Goal: Use online tool/utility: Use online tool/utility

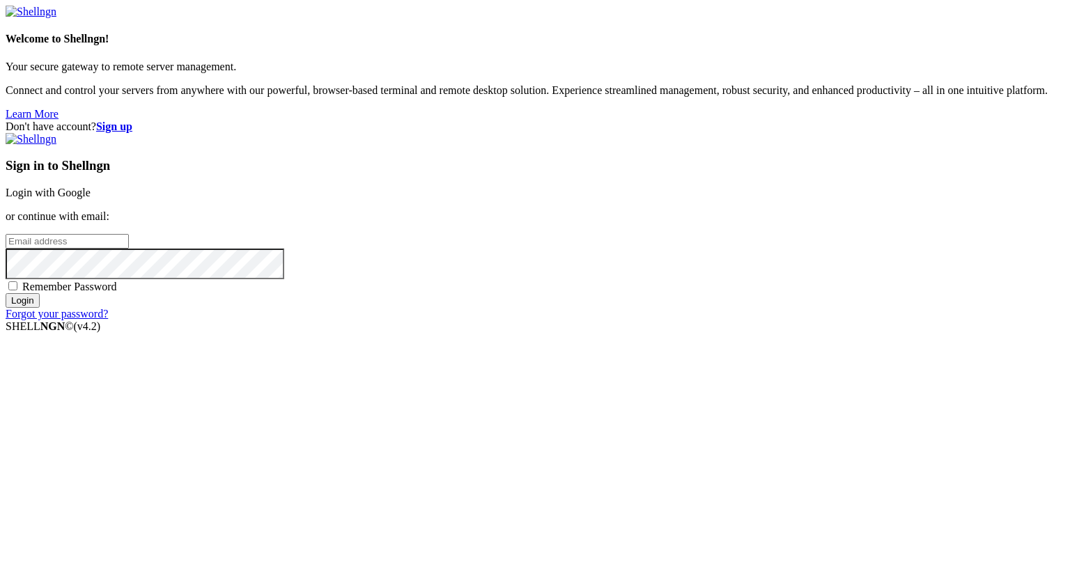
type input "[PERSON_NAME][EMAIL_ADDRESS][DOMAIN_NAME]"
click at [40, 308] on input "Login" at bounding box center [23, 300] width 34 height 15
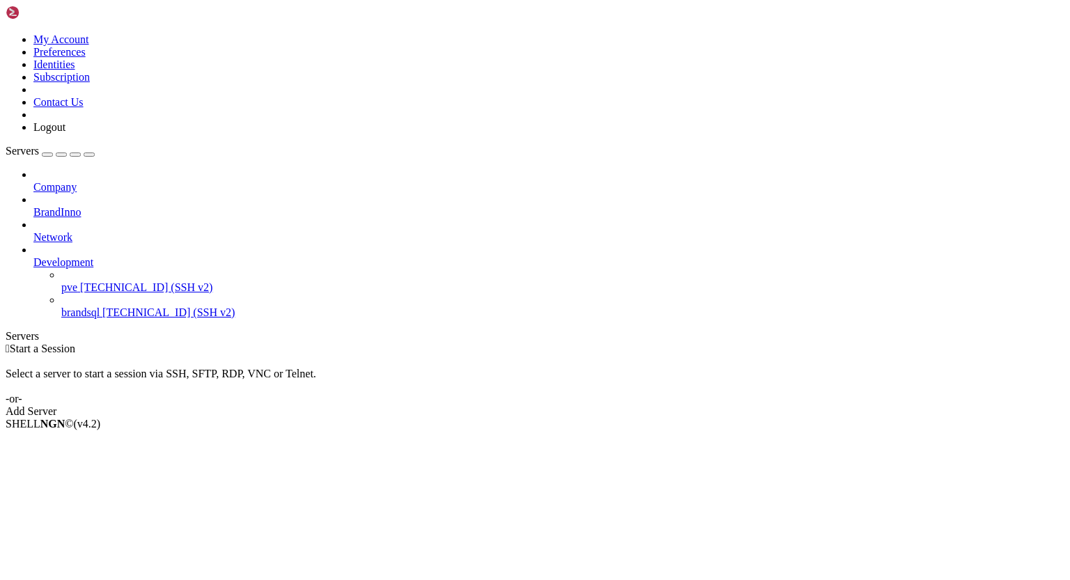
click at [104, 281] on span "[TECHNICAL_ID] (SSH v2)" at bounding box center [146, 287] width 132 height 12
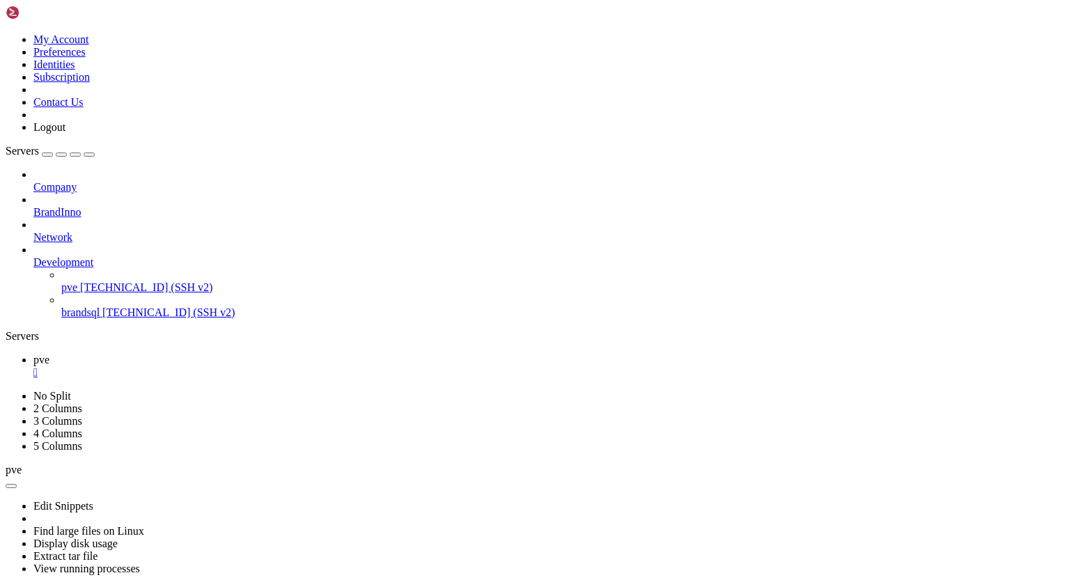
scroll to position [2285, 0]
drag, startPoint x: 25, startPoint y: 1050, endPoint x: 345, endPoint y: 1050, distance: 320.4
drag, startPoint x: 89, startPoint y: 1082, endPoint x: 408, endPoint y: 1080, distance: 319.0
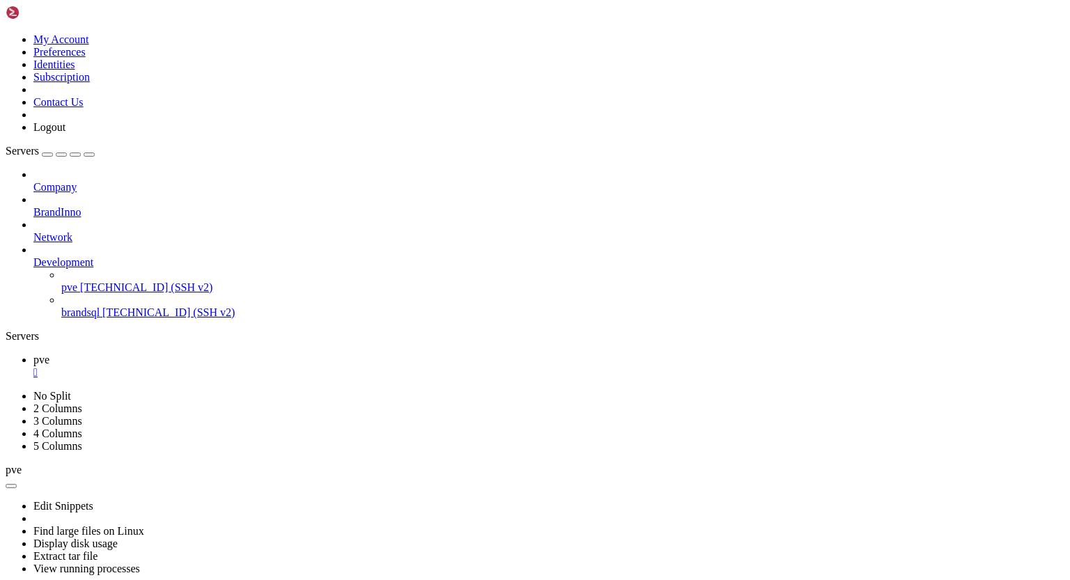
drag, startPoint x: 88, startPoint y: 1085, endPoint x: 430, endPoint y: 1085, distance: 342.0
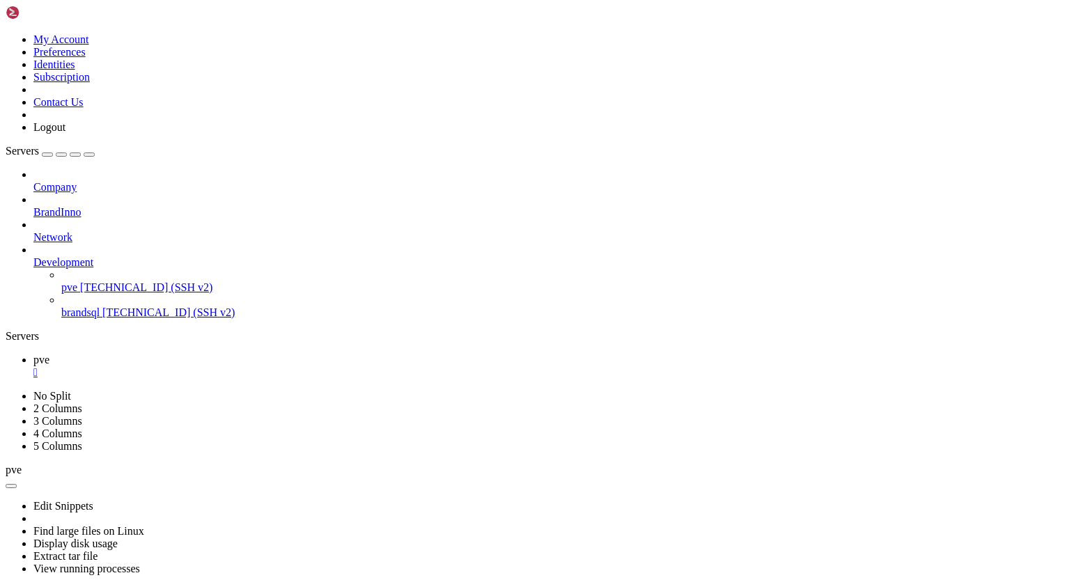
scroll to position [9887, 0]
drag, startPoint x: 13, startPoint y: 1013, endPoint x: 143, endPoint y: 1087, distance: 149.7
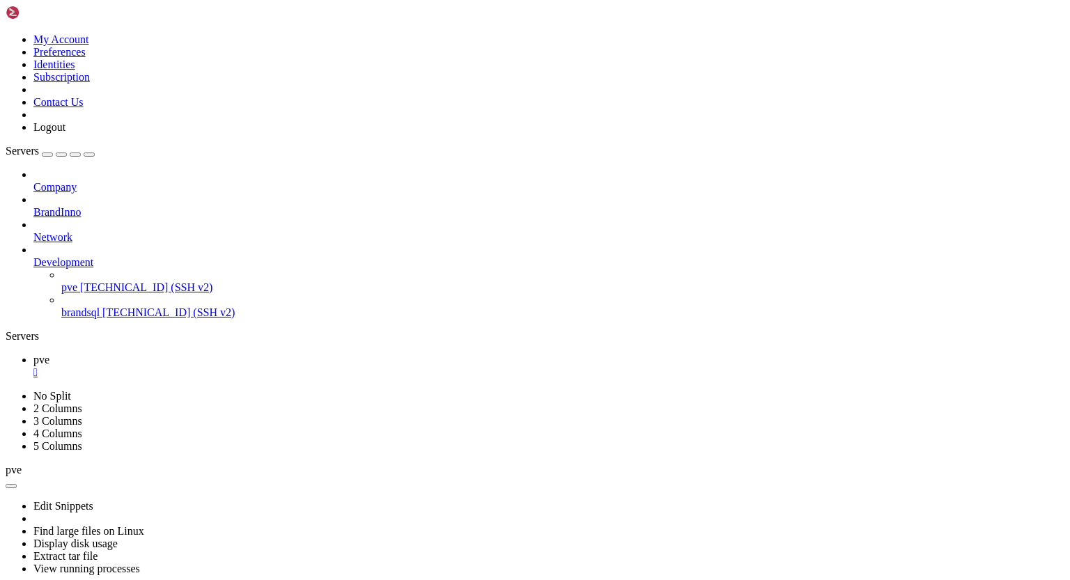
drag, startPoint x: 329, startPoint y: 1025, endPoint x: 620, endPoint y: 1027, distance: 290.5
